Goal: Task Accomplishment & Management: Complete application form

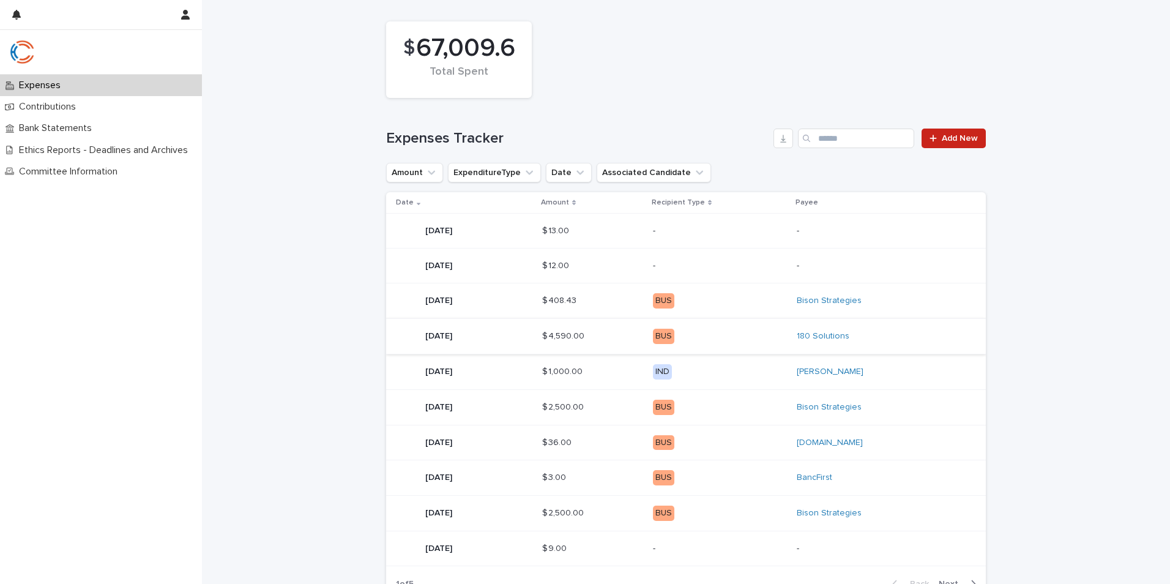
scroll to position [184, 0]
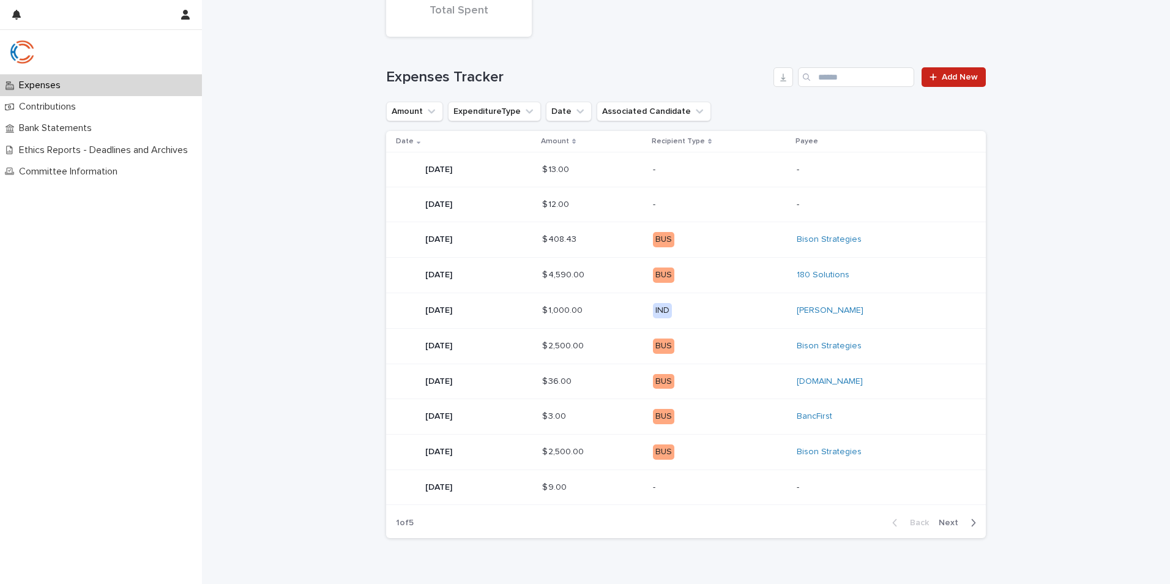
click at [966, 527] on div "button" at bounding box center [971, 522] width 10 height 11
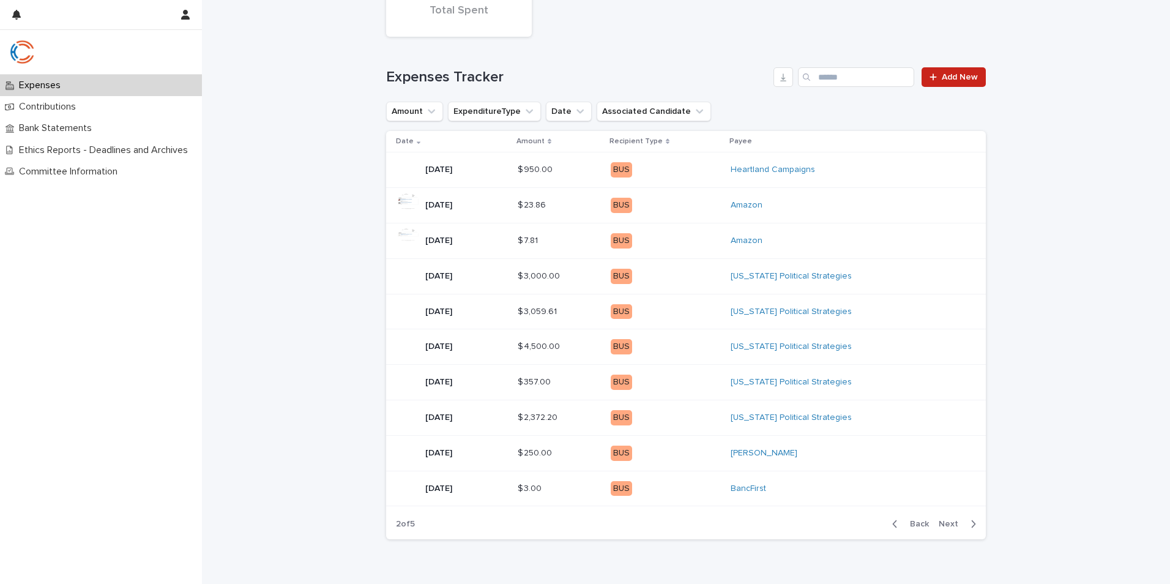
scroll to position [184, 0]
click at [921, 522] on span "Back" at bounding box center [916, 523] width 26 height 9
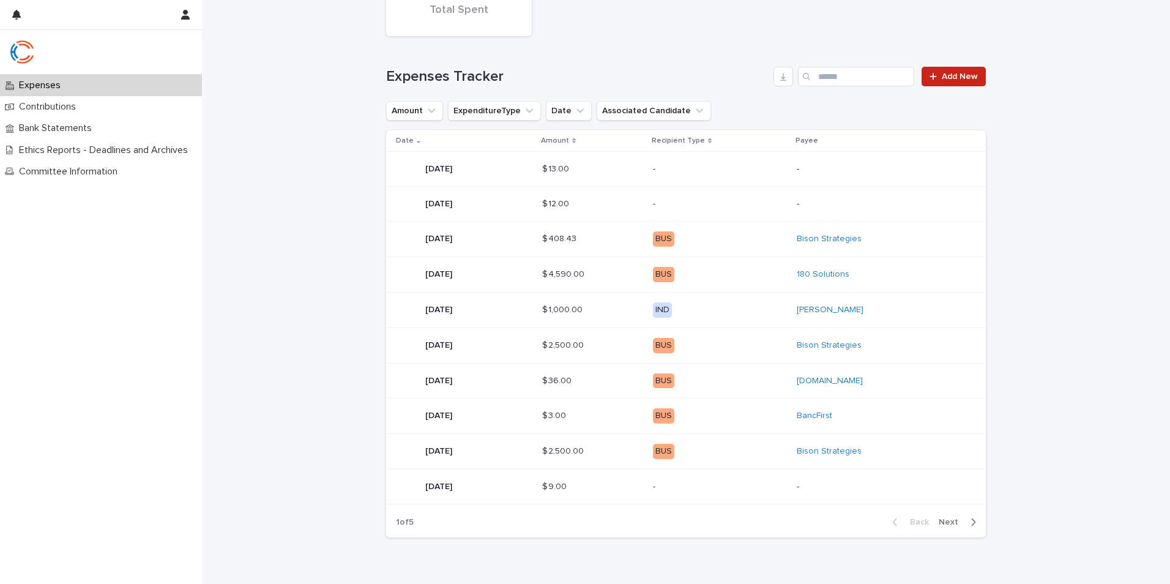
scroll to position [184, 0]
click at [951, 69] on link "Add New" at bounding box center [954, 77] width 64 height 20
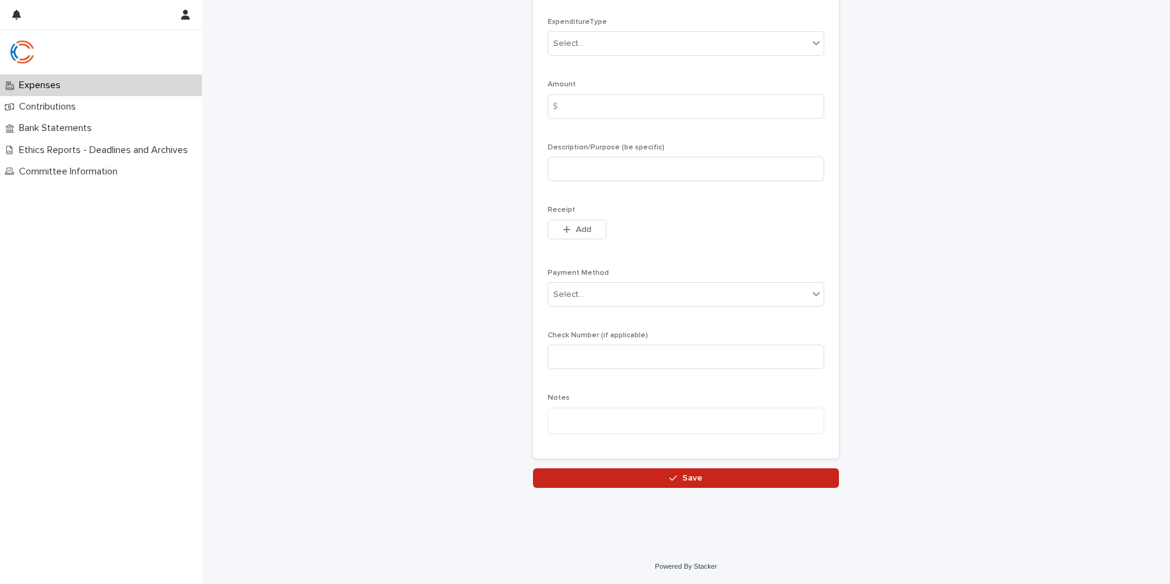
scroll to position [72, 0]
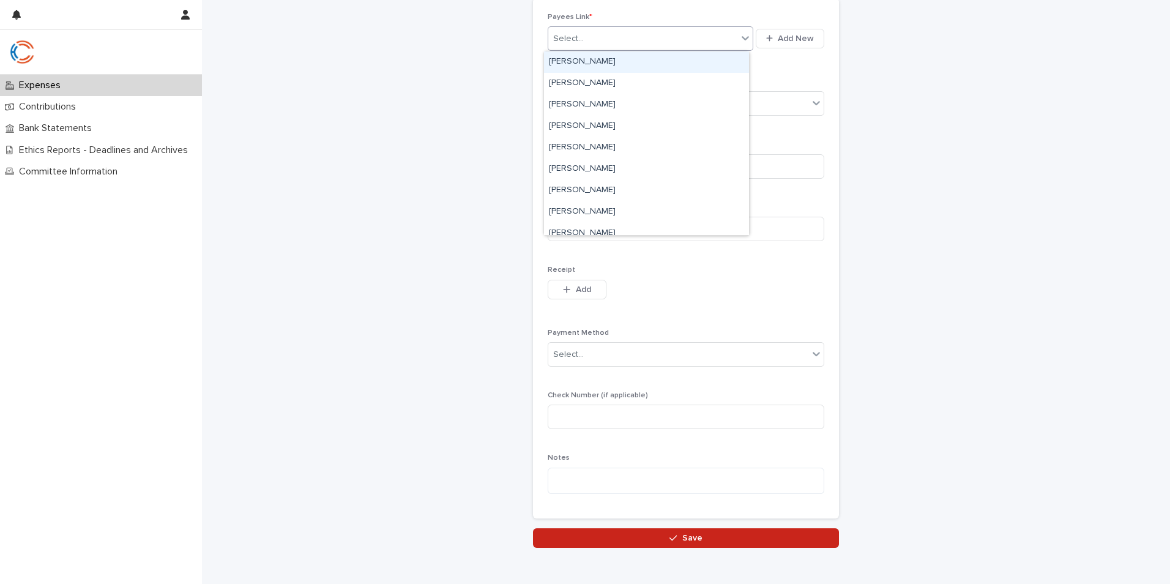
click at [668, 45] on div "Select..." at bounding box center [643, 39] width 189 height 20
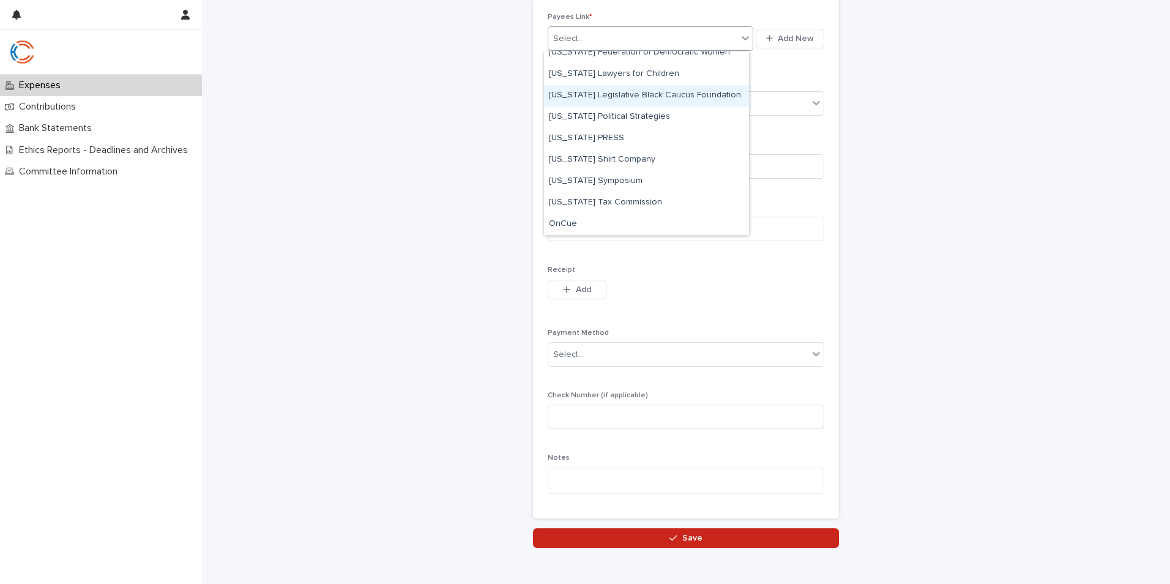
scroll to position [2877, 0]
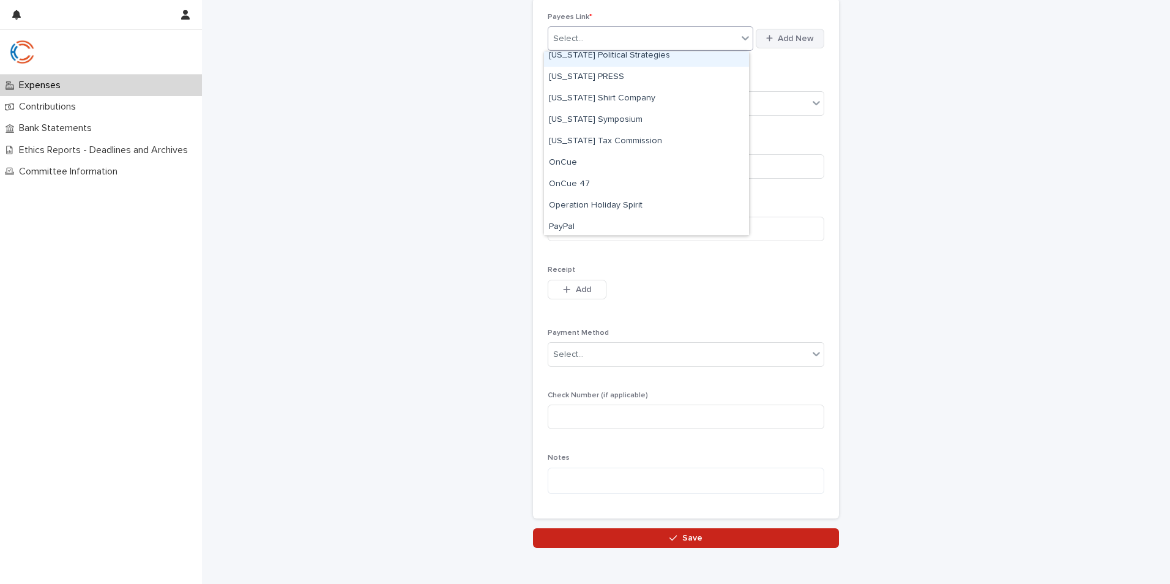
click at [787, 40] on span "Add New" at bounding box center [796, 38] width 36 height 9
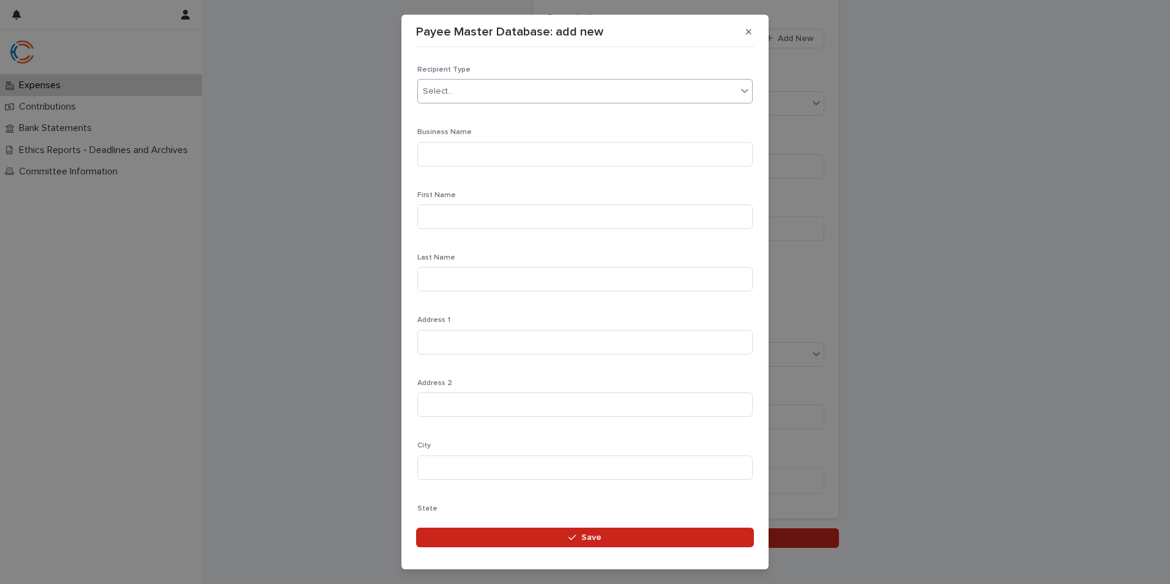
click at [533, 88] on div "Select..." at bounding box center [577, 91] width 319 height 20
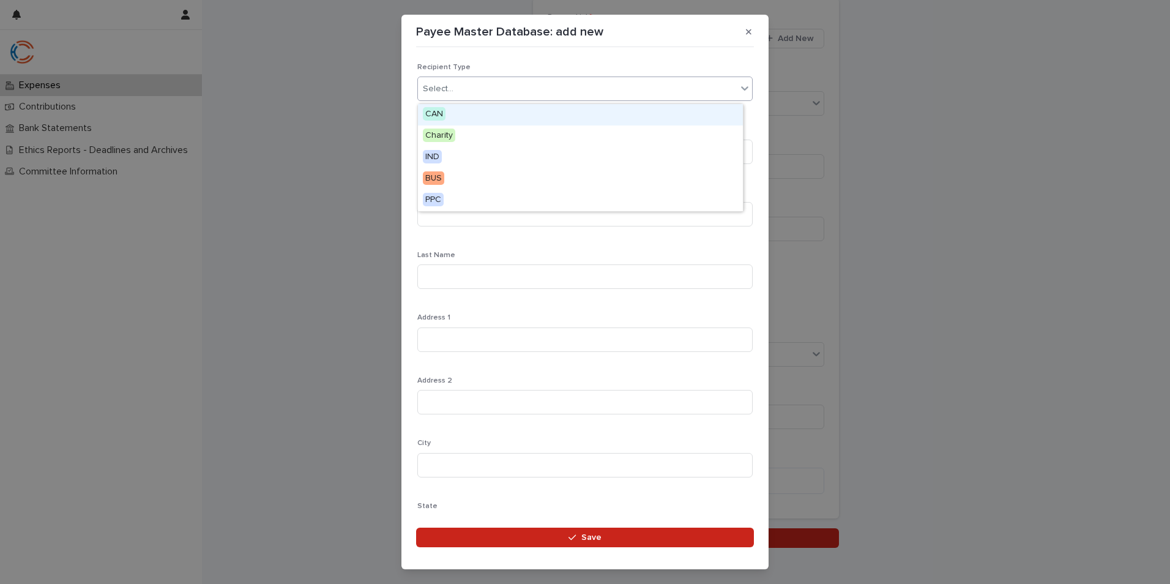
scroll to position [0, 0]
click at [948, 152] on div "Payee Master Database: add new Loading... Saving… Loading... Saving… Loading...…" at bounding box center [585, 292] width 1170 height 584
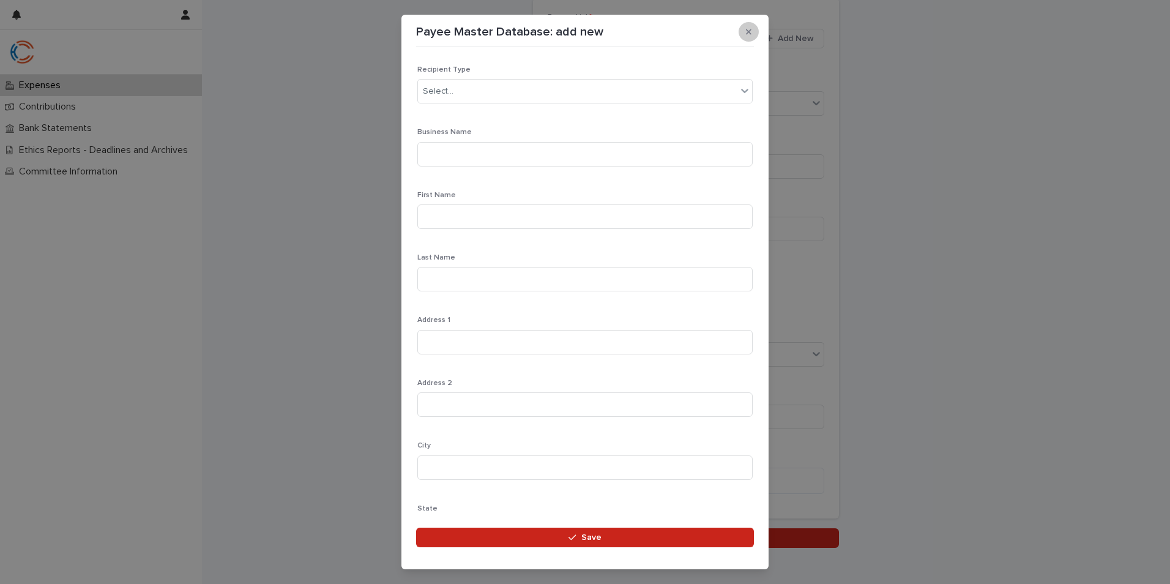
click at [754, 31] on button "button" at bounding box center [749, 32] width 20 height 20
